Goal: Transaction & Acquisition: Purchase product/service

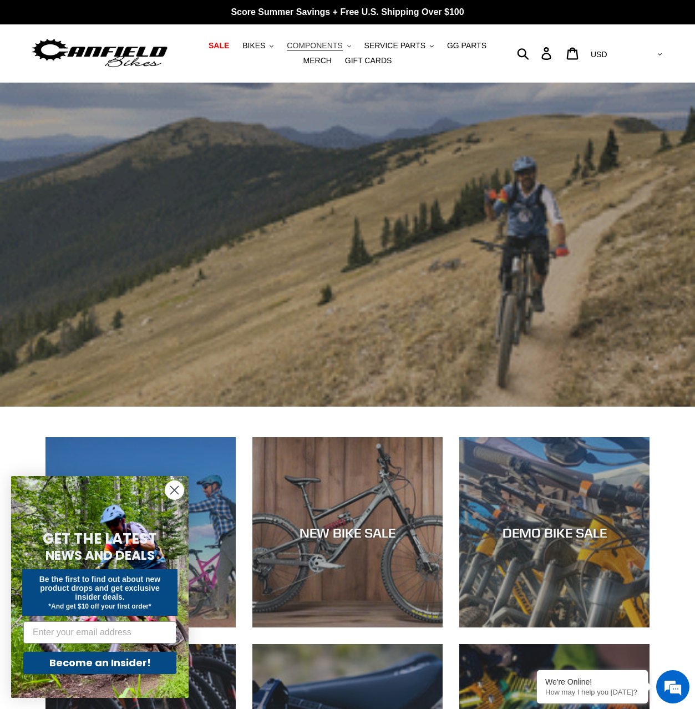
click at [334, 47] on span "COMPONENTS" at bounding box center [314, 45] width 55 height 9
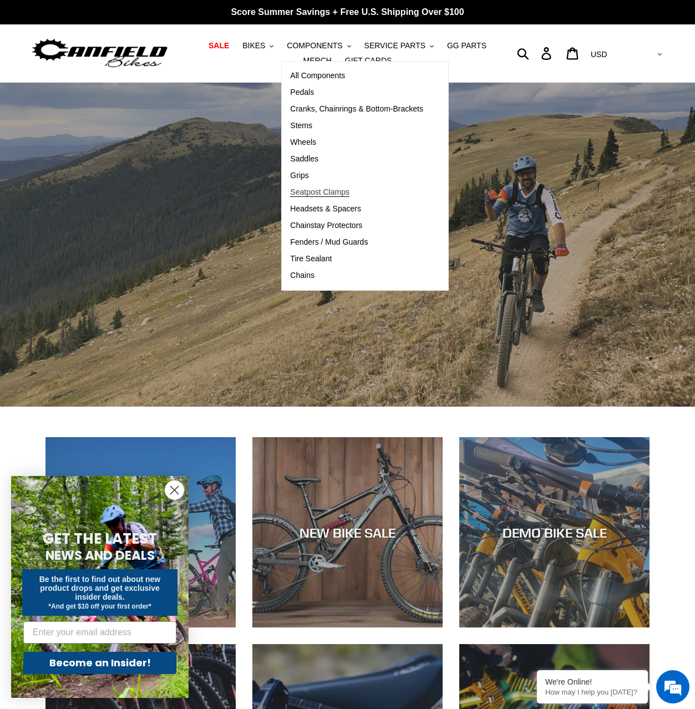
click at [303, 192] on span "Seatpost Clamps" at bounding box center [319, 191] width 59 height 9
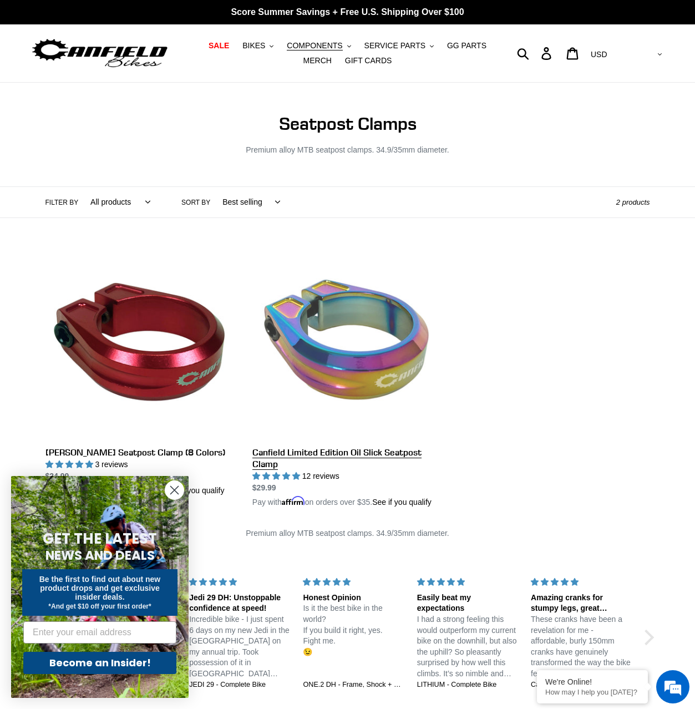
click at [321, 362] on link "Canfield Limited Edition Oil Slick Seatpost Clamp" at bounding box center [347, 378] width 190 height 260
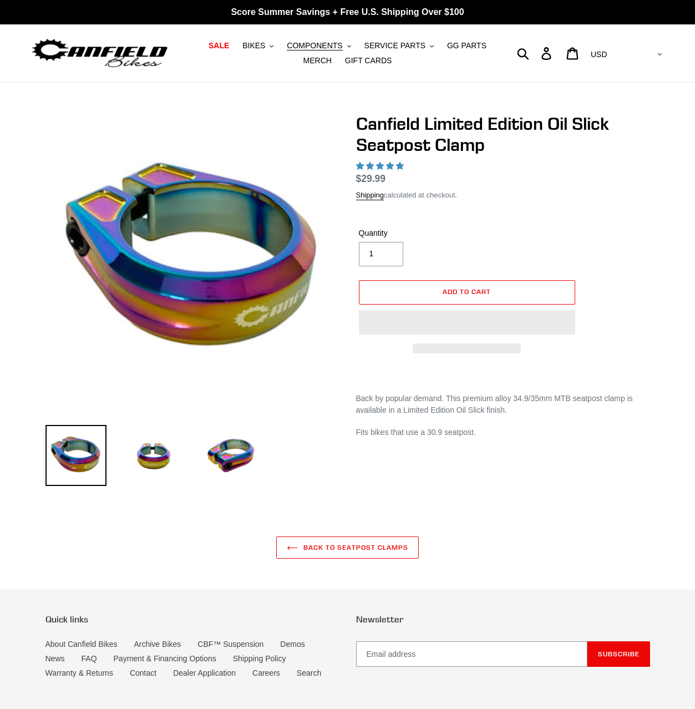
select select "highest-rating"
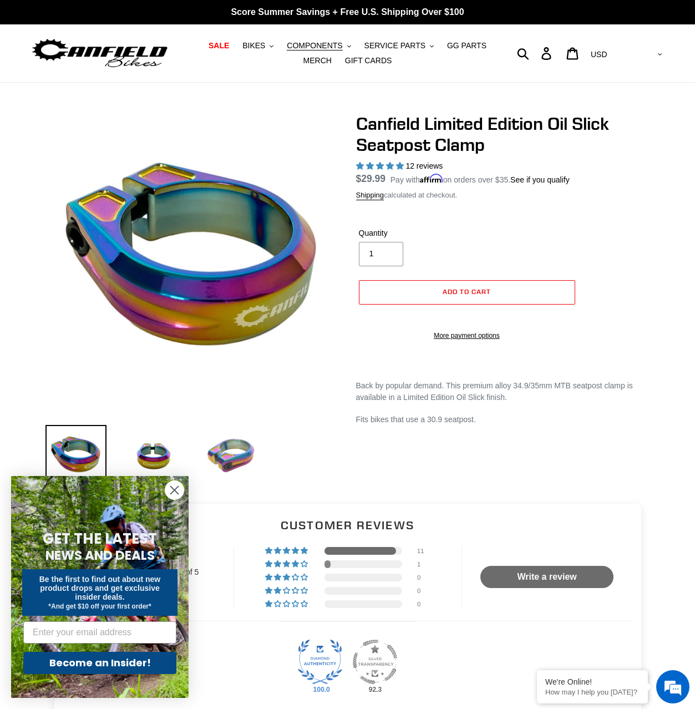
click at [222, 452] on img at bounding box center [231, 455] width 61 height 61
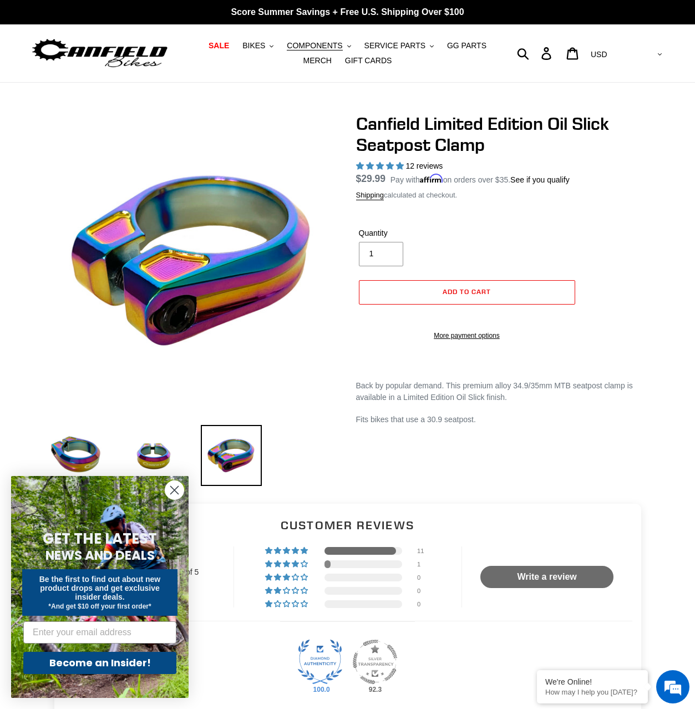
drag, startPoint x: 154, startPoint y: 456, endPoint x: 120, endPoint y: 459, distance: 33.9
click at [154, 456] on img at bounding box center [153, 455] width 61 height 61
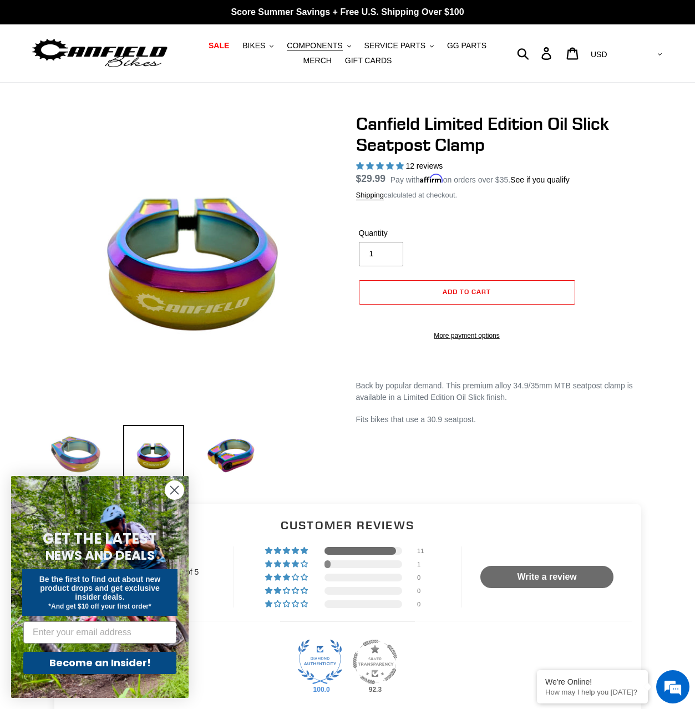
click at [81, 450] on img at bounding box center [75, 455] width 61 height 61
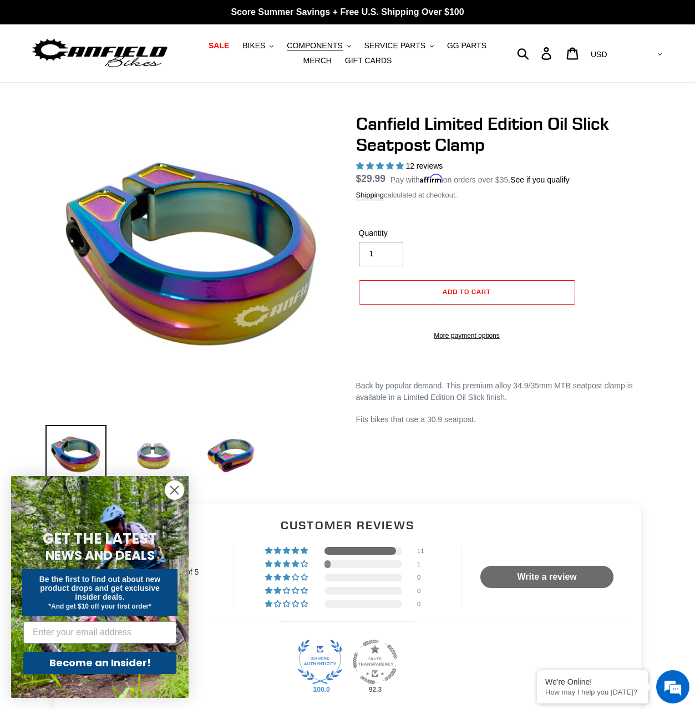
click at [154, 456] on img at bounding box center [153, 455] width 61 height 61
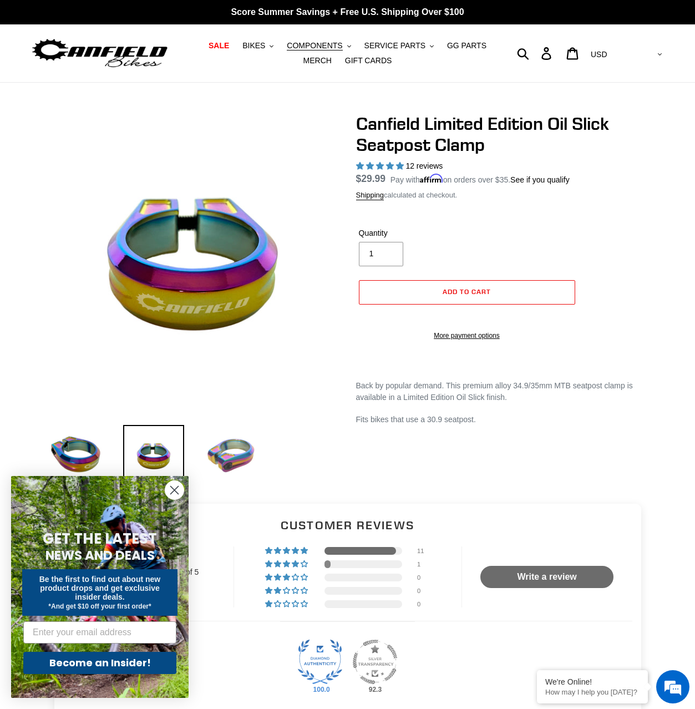
click at [220, 455] on img at bounding box center [231, 455] width 61 height 61
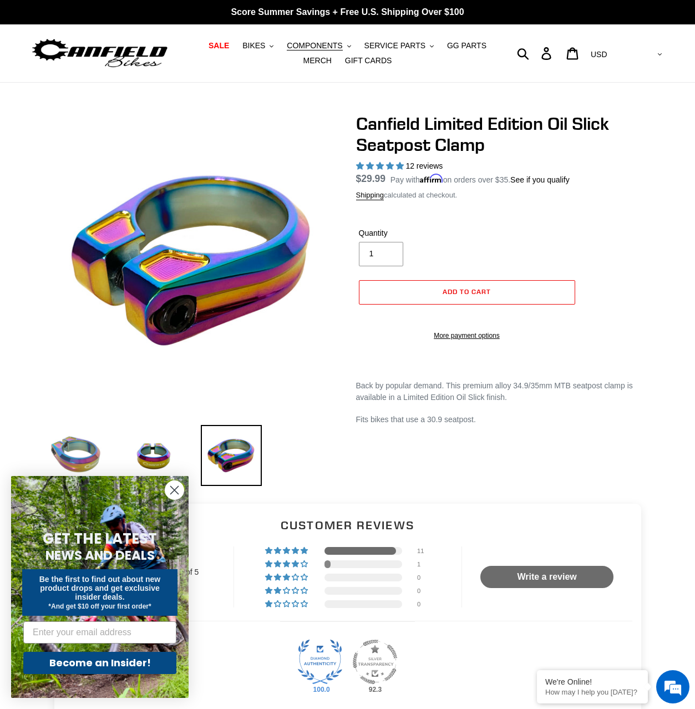
click at [103, 460] on img at bounding box center [75, 455] width 61 height 61
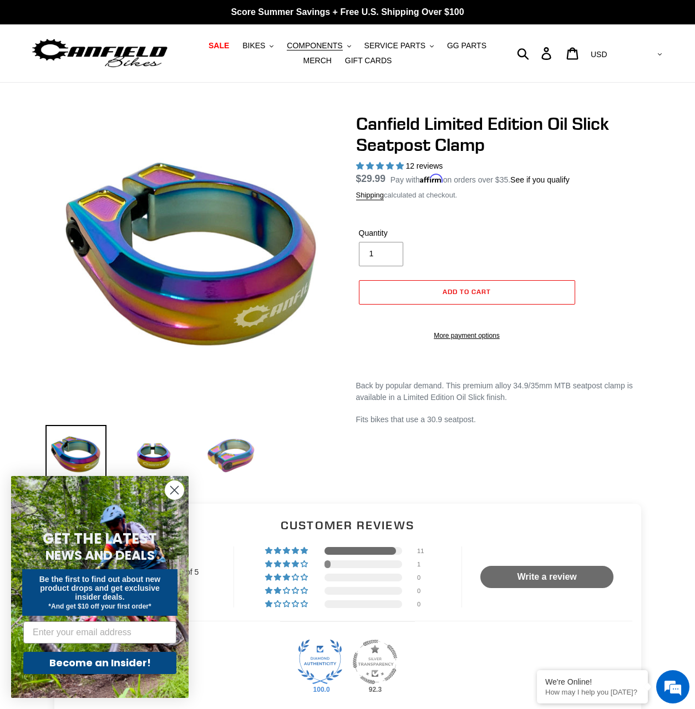
click at [231, 456] on img at bounding box center [231, 455] width 61 height 61
